Goal: Find specific page/section: Find specific page/section

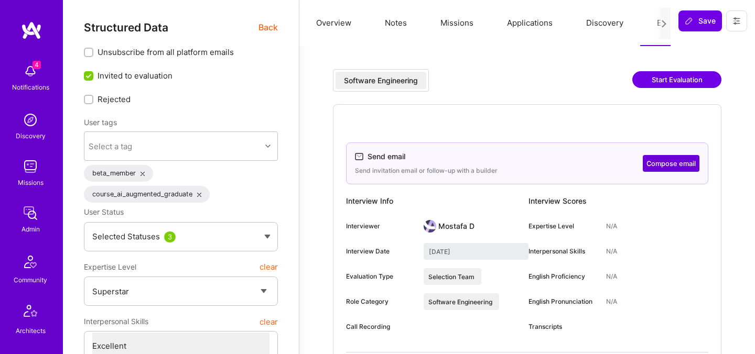
select select "7"
select select "PL"
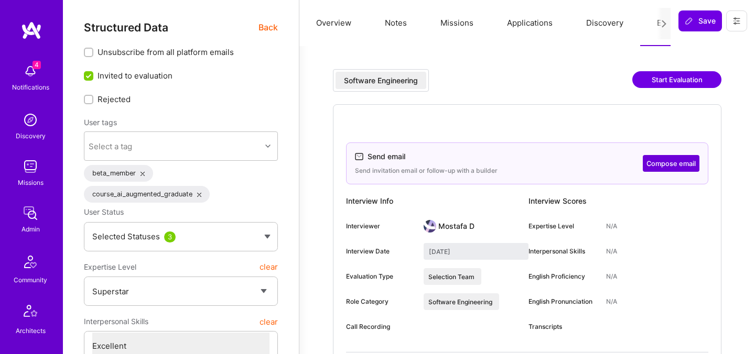
select select "Right Now"
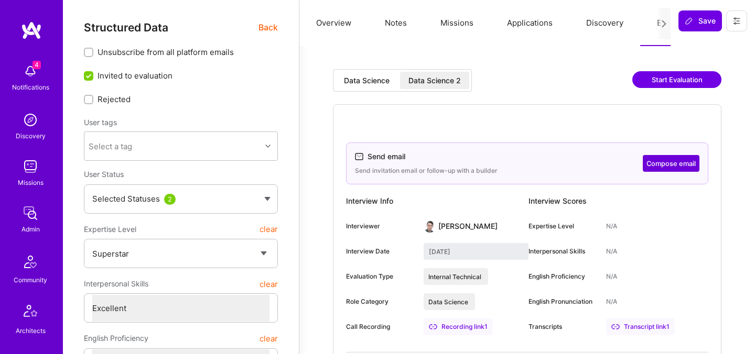
select select "7"
select select "6"
select select "IN"
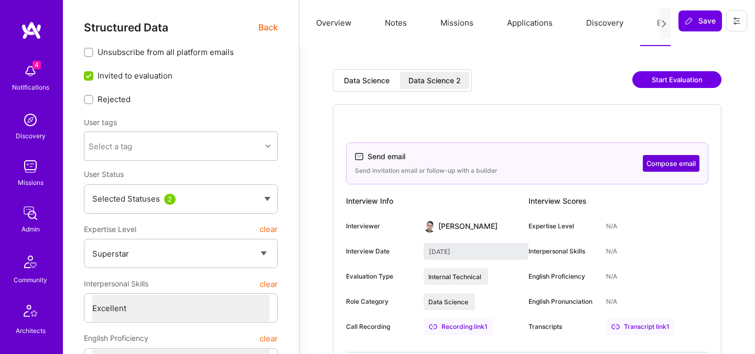
select select "Right Now"
